Goal: Task Accomplishment & Management: Use online tool/utility

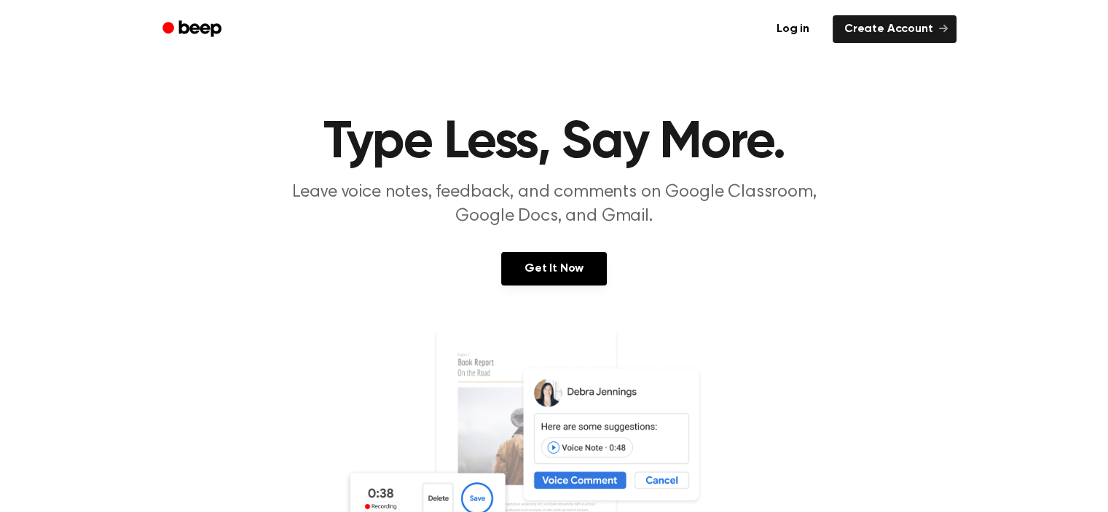
click at [183, 25] on icon "Beep" at bounding box center [199, 28] width 42 height 16
click at [880, 30] on link "Create Account" at bounding box center [895, 29] width 124 height 28
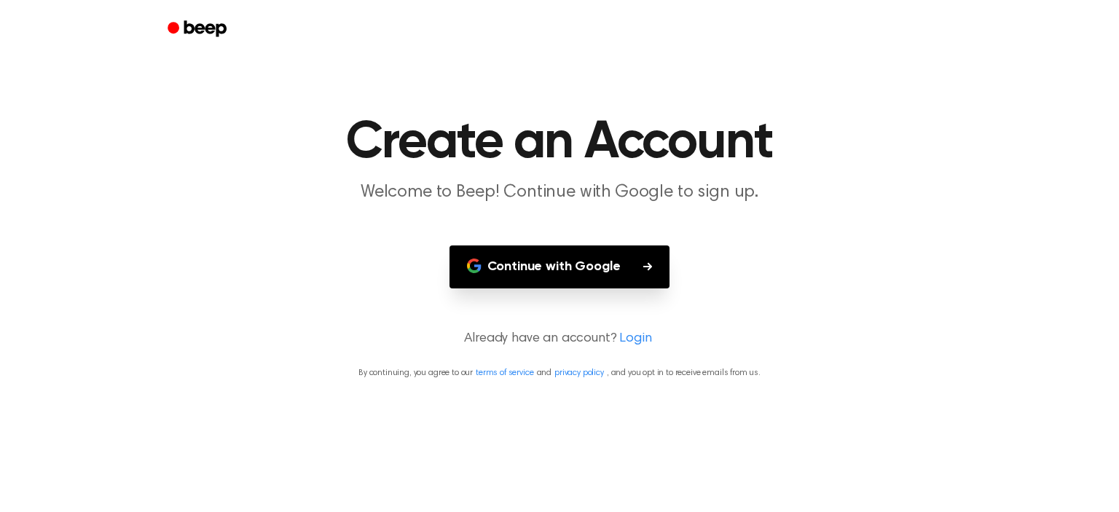
click at [583, 264] on button "Continue with Google" at bounding box center [559, 267] width 221 height 43
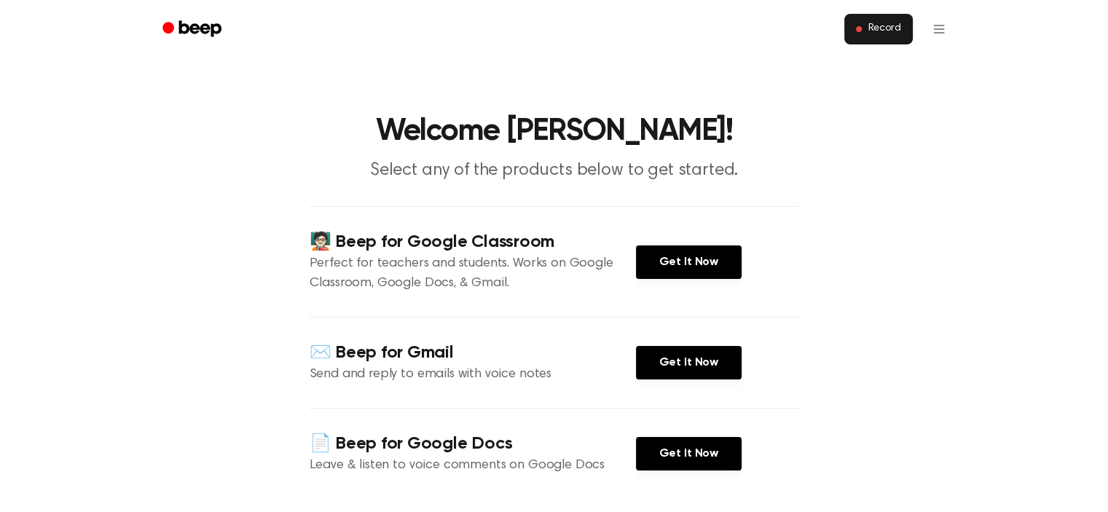
click at [874, 27] on span "Record" at bounding box center [884, 29] width 33 height 13
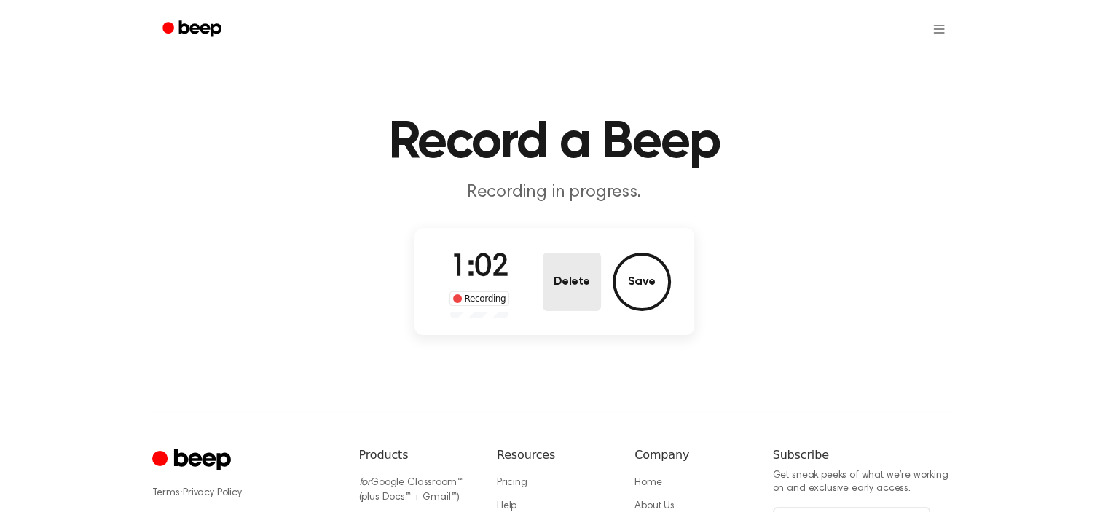
click at [559, 284] on button "Delete" at bounding box center [572, 282] width 58 height 58
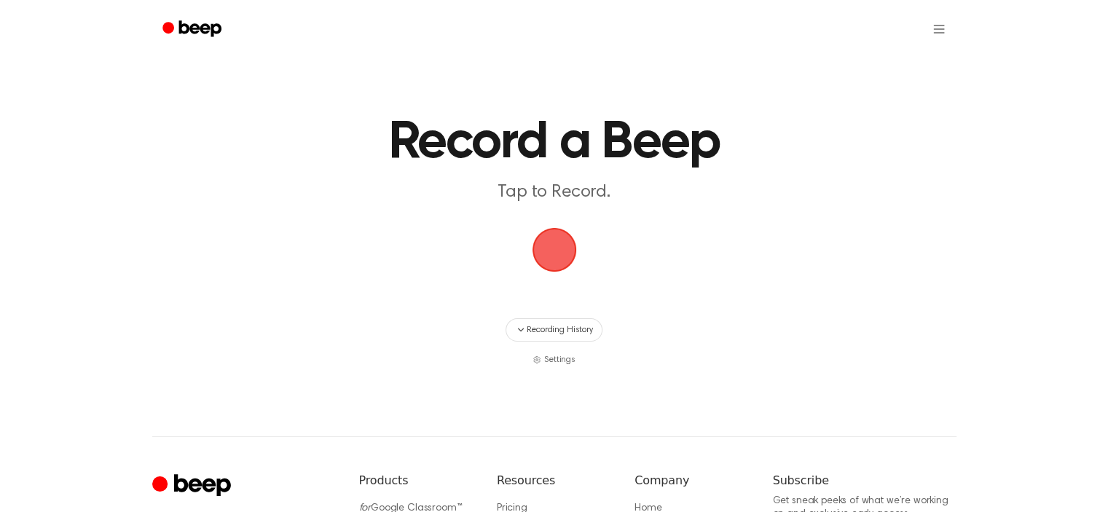
click at [562, 262] on span "button" at bounding box center [554, 249] width 41 height 41
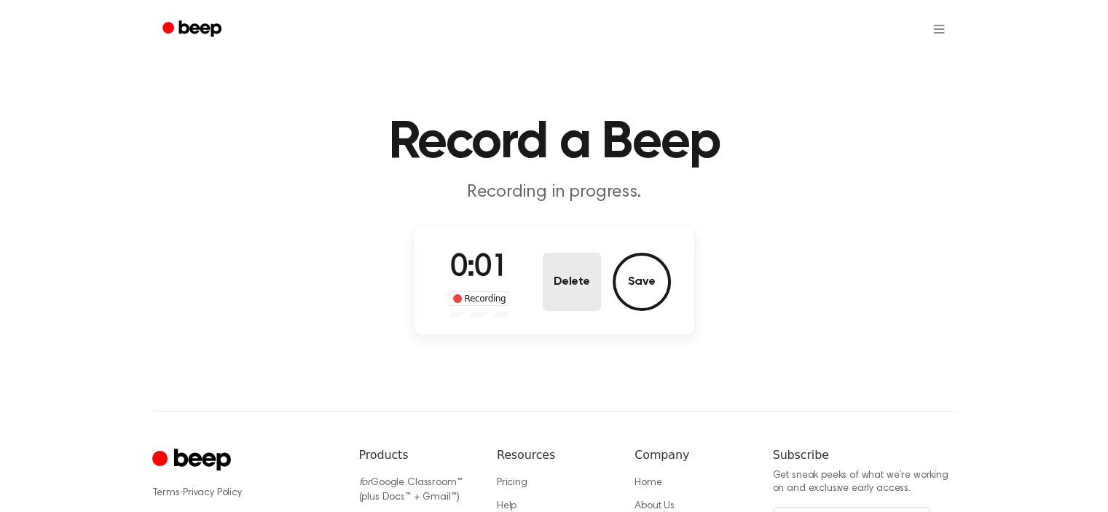
click at [573, 280] on button "Delete" at bounding box center [572, 282] width 58 height 58
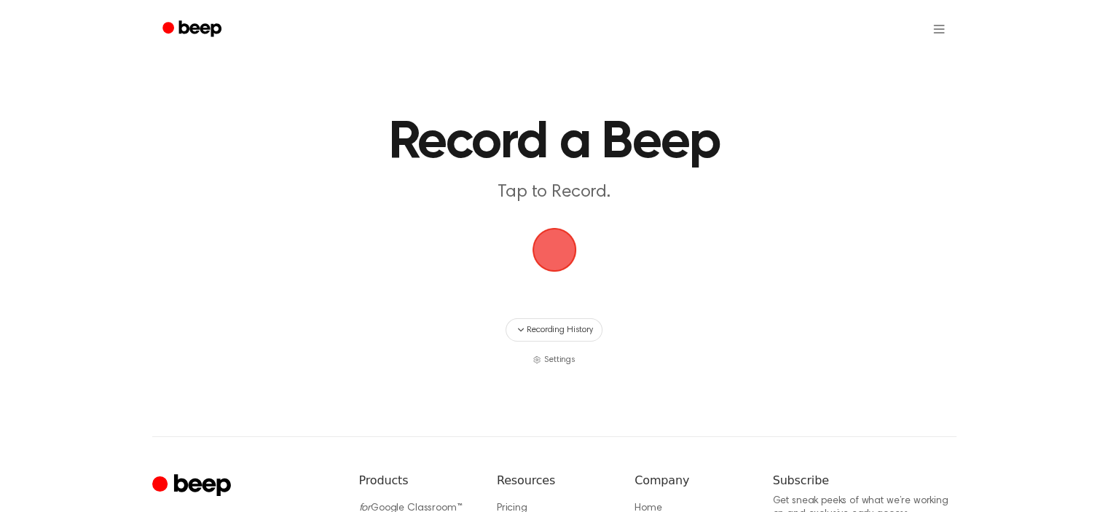
click at [570, 248] on span "button" at bounding box center [554, 249] width 41 height 41
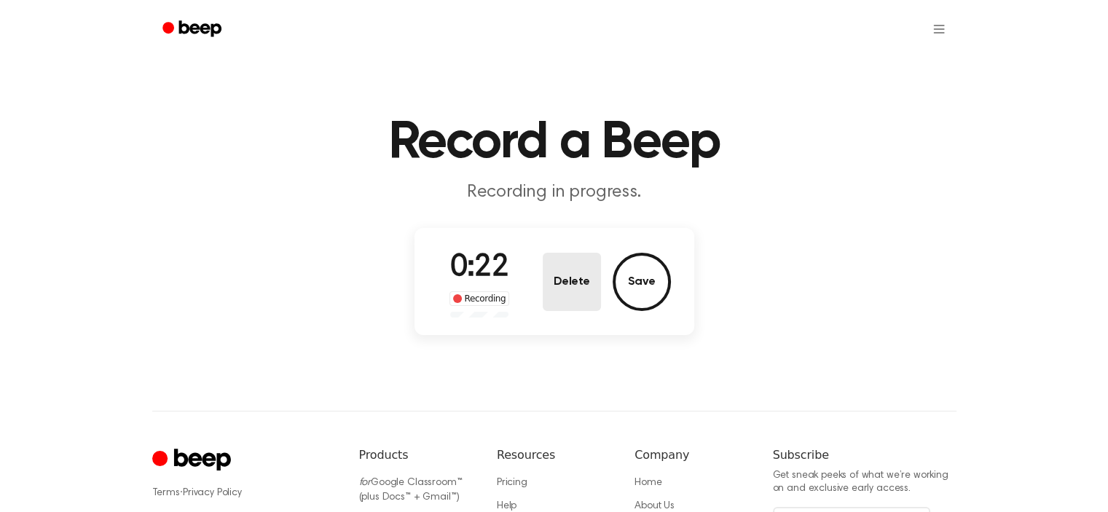
click at [589, 278] on button "Delete" at bounding box center [572, 282] width 58 height 58
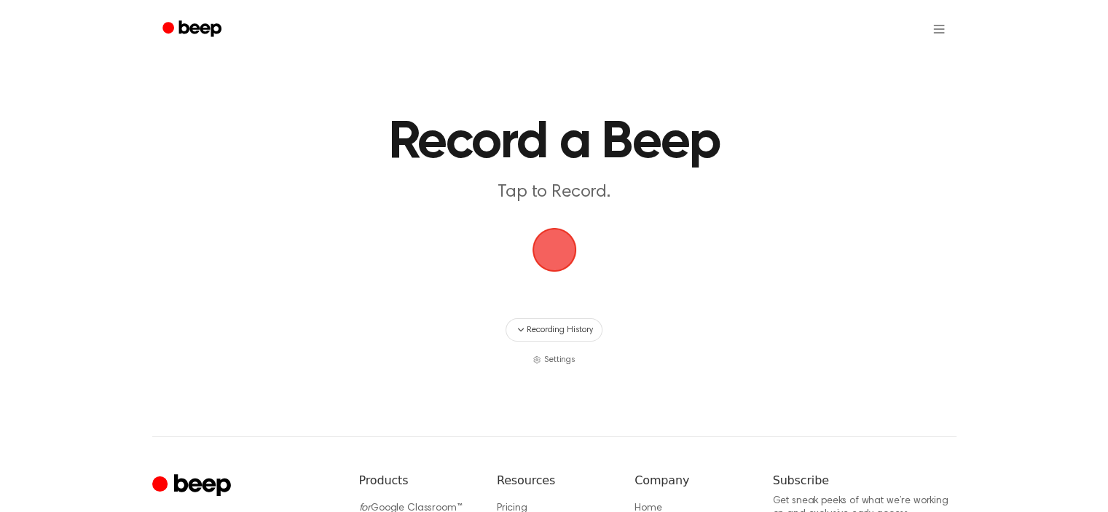
click at [534, 235] on span "button" at bounding box center [554, 249] width 41 height 41
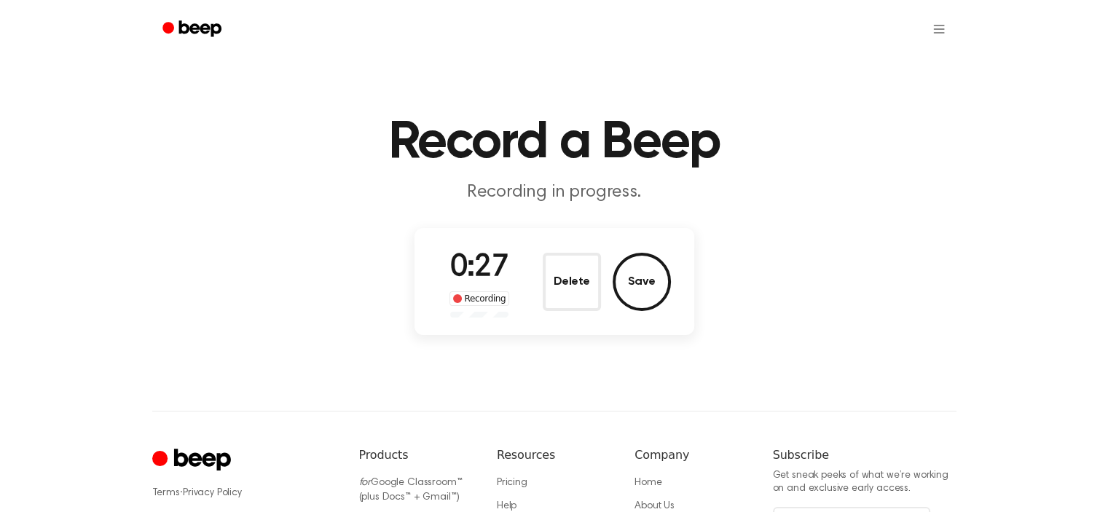
click at [565, 251] on div "0:27 Recording Delete Save" at bounding box center [554, 282] width 233 height 72
click at [568, 282] on button "Delete" at bounding box center [572, 282] width 58 height 58
